Goal: Task Accomplishment & Management: Use online tool/utility

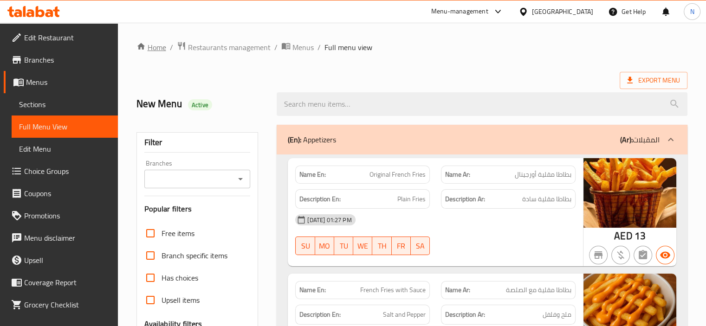
click at [160, 48] on link "Home" at bounding box center [151, 47] width 30 height 11
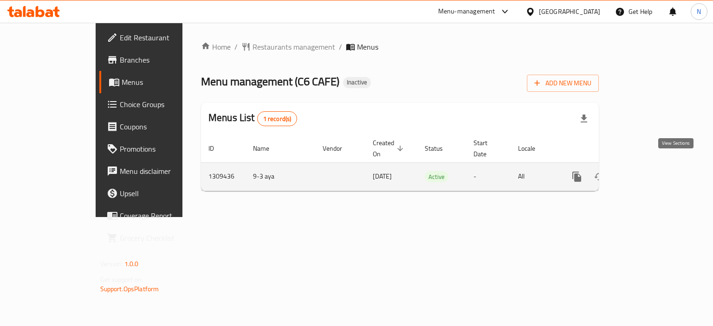
click at [649, 171] on icon "enhanced table" at bounding box center [643, 176] width 11 height 11
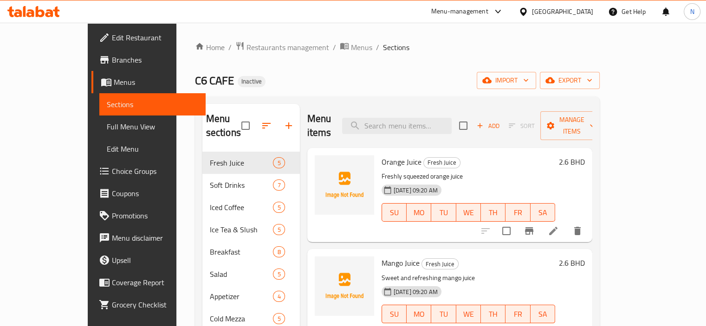
click at [616, 38] on div "Home / Restaurants management / Menus / Sections C6 CAFE Inactive import export…" at bounding box center [397, 292] width 442 height 538
click at [288, 96] on div "Home / Restaurants management / Menus / Sections C6 CAFE Inactive import export…" at bounding box center [397, 291] width 405 height 500
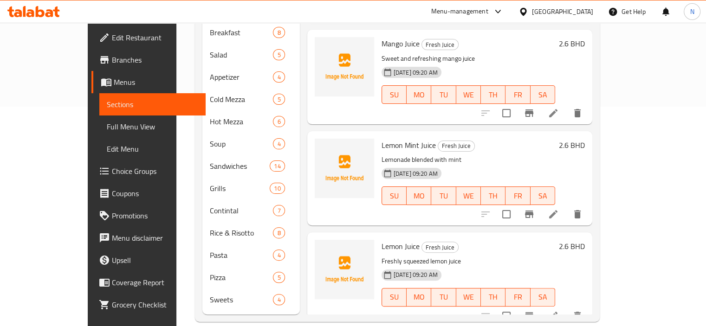
scroll to position [65, 0]
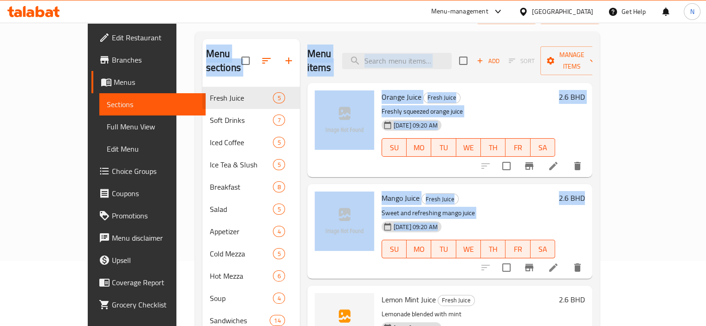
drag, startPoint x: 282, startPoint y: 202, endPoint x: 358, endPoint y: -56, distance: 269.1
click at [358, 0] on html "​ Menu-management [GEOGRAPHIC_DATA] Get Help N Edit Restaurant Branches Menus S…" at bounding box center [353, 98] width 706 height 326
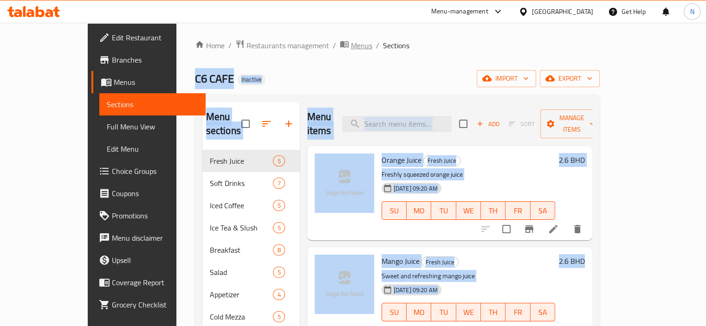
click at [351, 45] on span "Menus" at bounding box center [361, 45] width 21 height 11
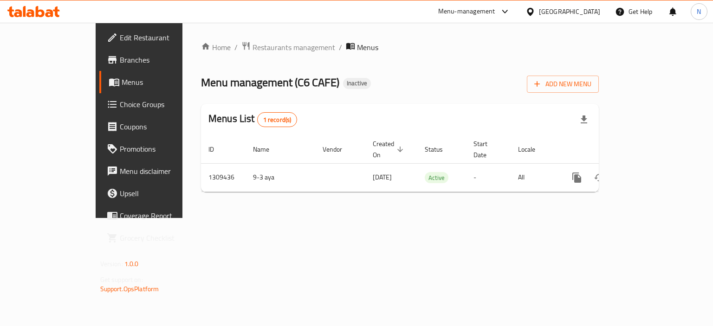
click at [201, 67] on div "Home / Restaurants management / Menus Menu management ( C6 CAFE ) Inactive Add …" at bounding box center [400, 120] width 398 height 158
click at [253, 43] on span "Restaurants management" at bounding box center [294, 47] width 83 height 11
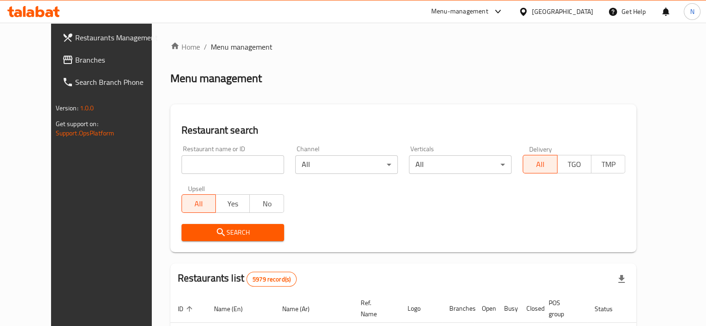
click at [181, 161] on input "search" at bounding box center [232, 165] width 103 height 19
type input "C6 CAFE"
click at [215, 237] on span "Search" at bounding box center [233, 233] width 88 height 12
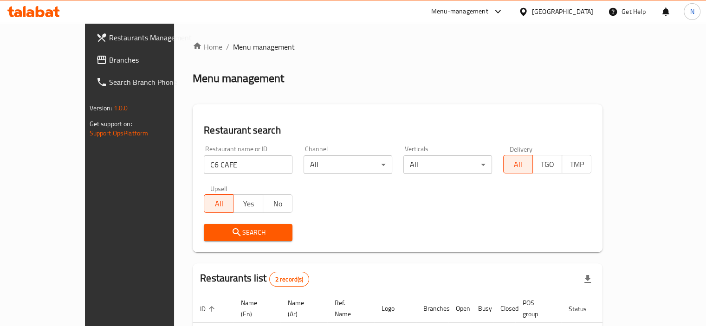
scroll to position [102, 0]
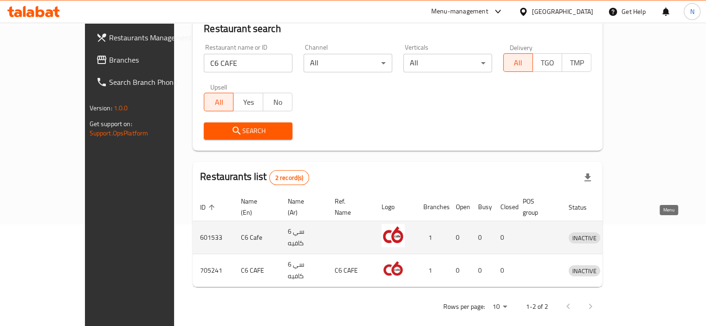
click at [629, 234] on icon "enhanced table" at bounding box center [624, 238] width 10 height 8
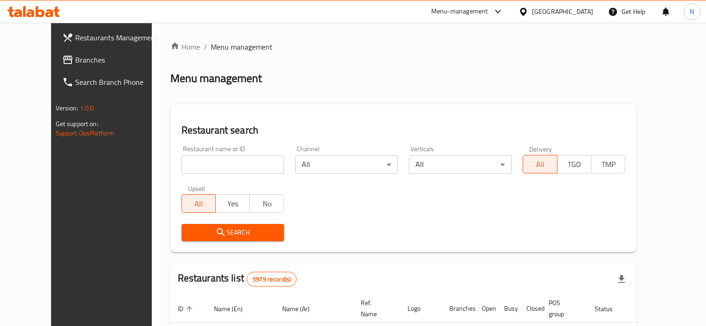
scroll to position [102, 0]
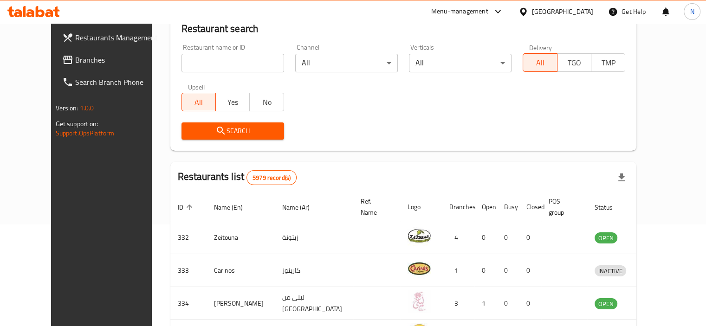
click at [181, 59] on input "search" at bounding box center [232, 63] width 103 height 19
type input "C6 CAFE"
click at [224, 126] on span "Search" at bounding box center [233, 131] width 88 height 12
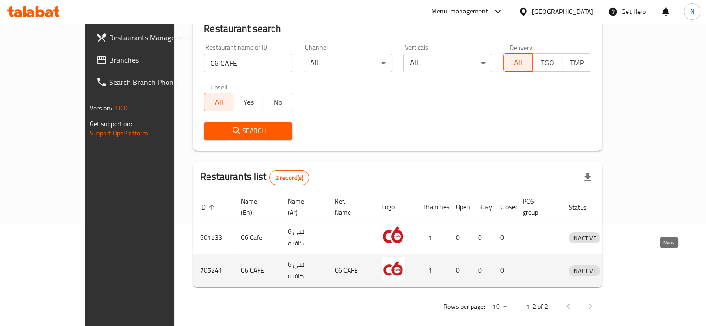
click at [630, 265] on icon "enhanced table" at bounding box center [624, 270] width 11 height 11
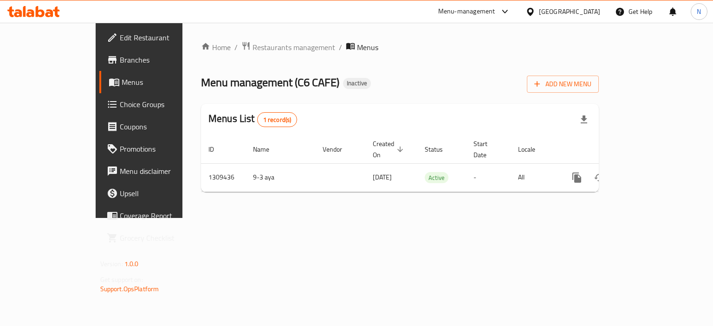
click at [602, 13] on div "[GEOGRAPHIC_DATA]" at bounding box center [563, 11] width 90 height 22
click at [539, 14] on div at bounding box center [531, 11] width 13 height 10
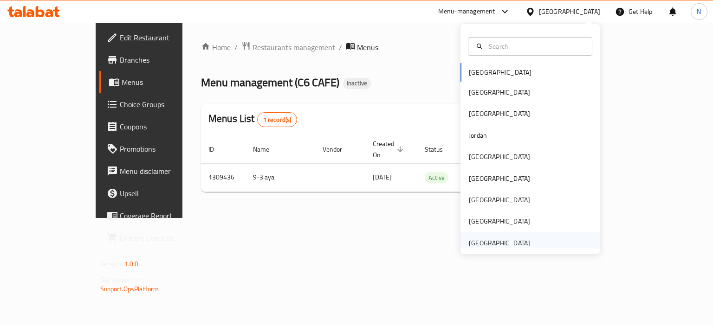
click at [483, 244] on div "United Arab Emirates" at bounding box center [499, 243] width 61 height 10
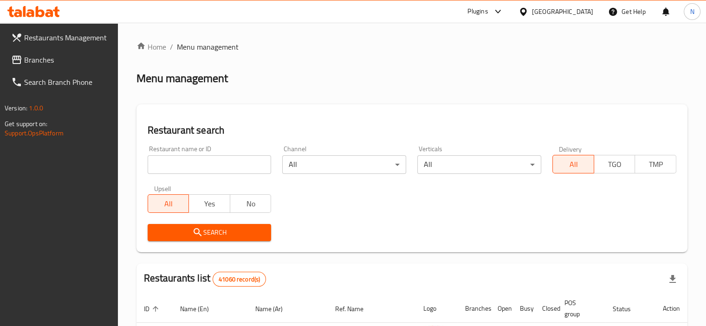
click at [179, 167] on input "search" at bounding box center [210, 165] width 124 height 19
paste input "Punjab Ka Dhaba"
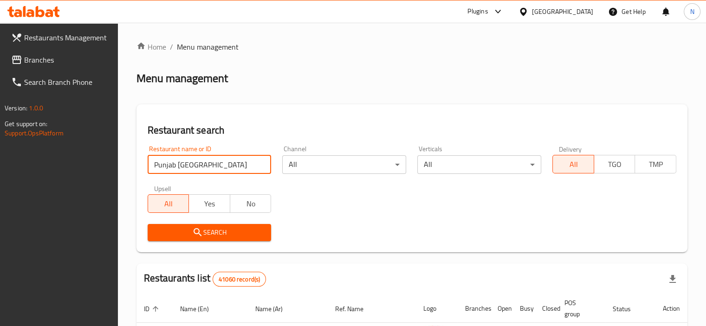
type input "Punjab Ka Dhaba"
click button "Search" at bounding box center [210, 232] width 124 height 17
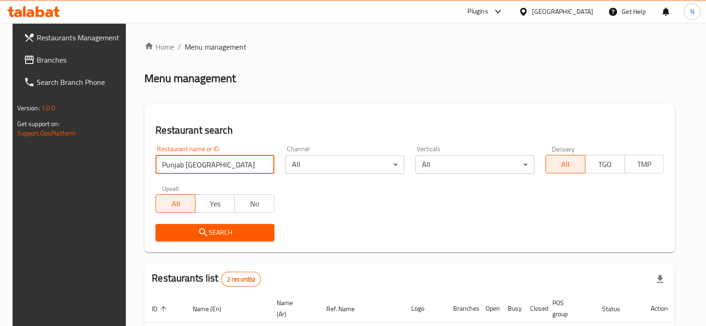
scroll to position [112, 0]
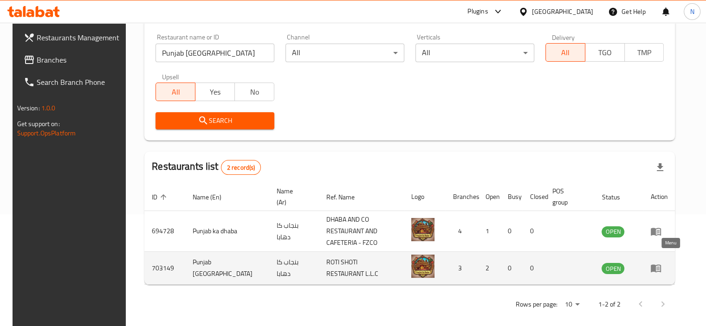
click at [661, 265] on icon "enhanced table" at bounding box center [656, 269] width 10 height 8
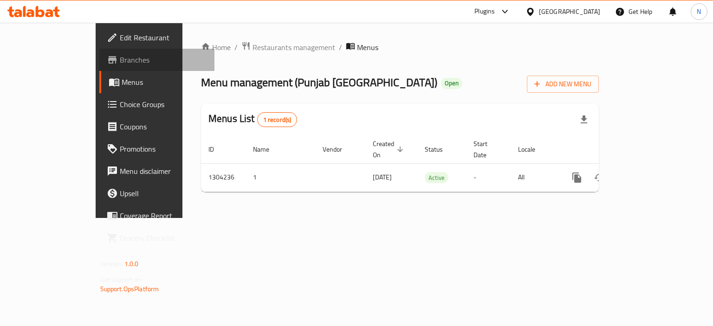
click at [120, 59] on span "Branches" at bounding box center [164, 59] width 88 height 11
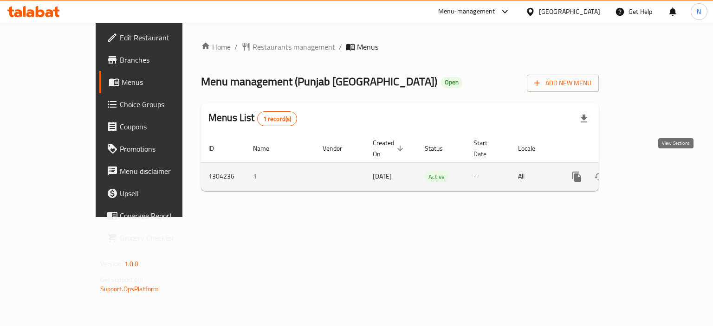
click at [649, 171] on icon "enhanced table" at bounding box center [643, 176] width 11 height 11
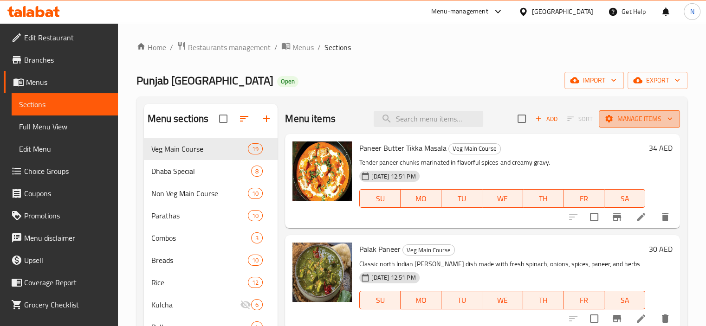
click at [624, 118] on span "Manage items" at bounding box center [639, 119] width 66 height 12
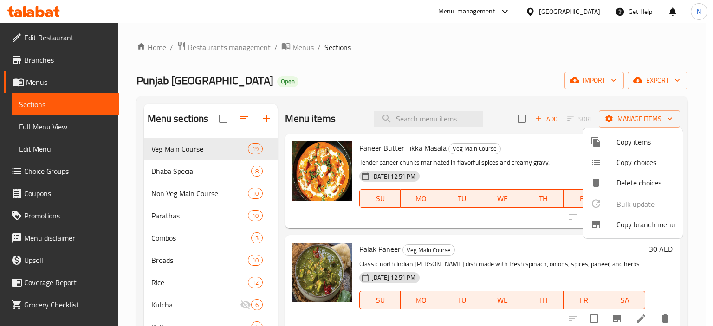
click at [611, 225] on div at bounding box center [603, 224] width 26 height 11
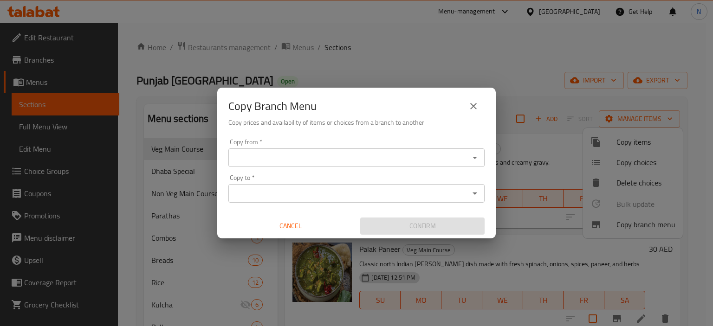
click at [411, 156] on input "Copy from   *" at bounding box center [348, 157] width 235 height 13
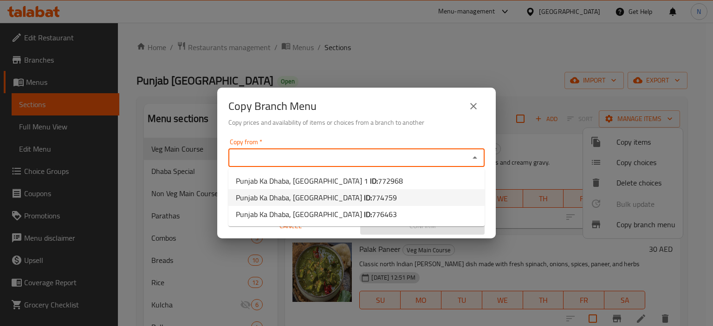
click at [372, 194] on span "774759" at bounding box center [384, 198] width 25 height 14
type input "Punjab Ka Dhaba, Oud Metha"
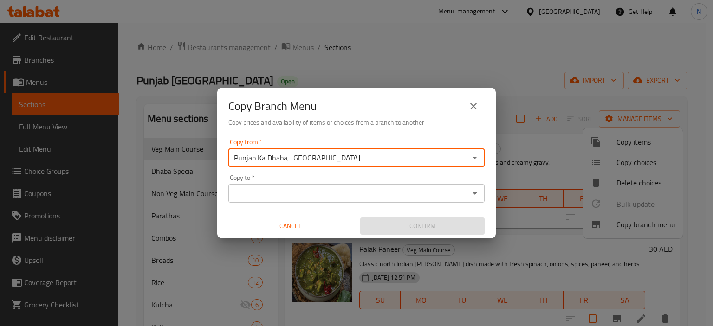
click at [361, 193] on input "Copy to   *" at bounding box center [348, 193] width 235 height 13
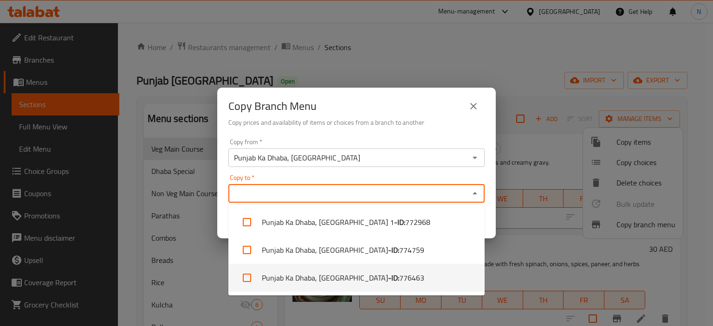
click at [388, 273] on b "- ID:" at bounding box center [393, 277] width 11 height 11
checkbox input "true"
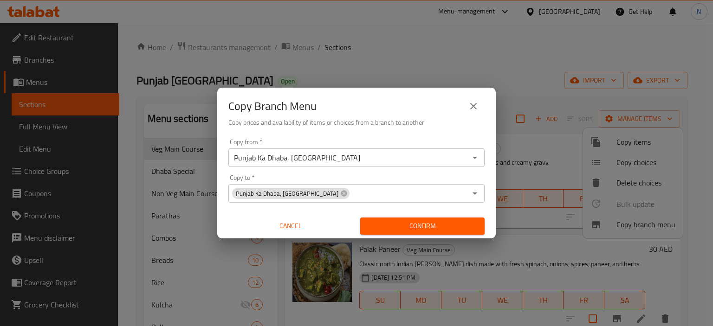
click at [491, 225] on div "Copy from   * Punjab Ka Dhaba, Oud Metha Copy from * Copy to   * Punjab Ka Dhab…" at bounding box center [356, 187] width 279 height 104
click at [403, 230] on span "Confirm" at bounding box center [423, 226] width 110 height 12
